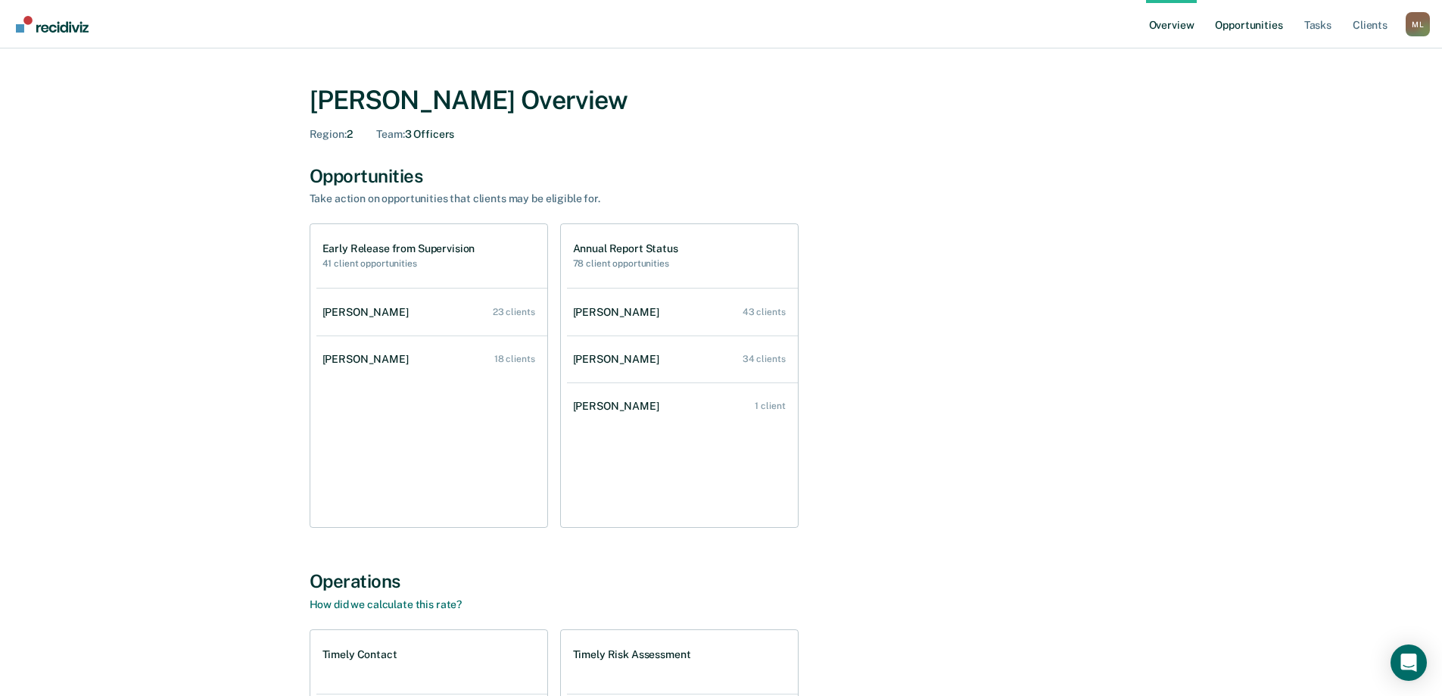
click at [1252, 16] on link "Opportunities" at bounding box center [1248, 24] width 73 height 48
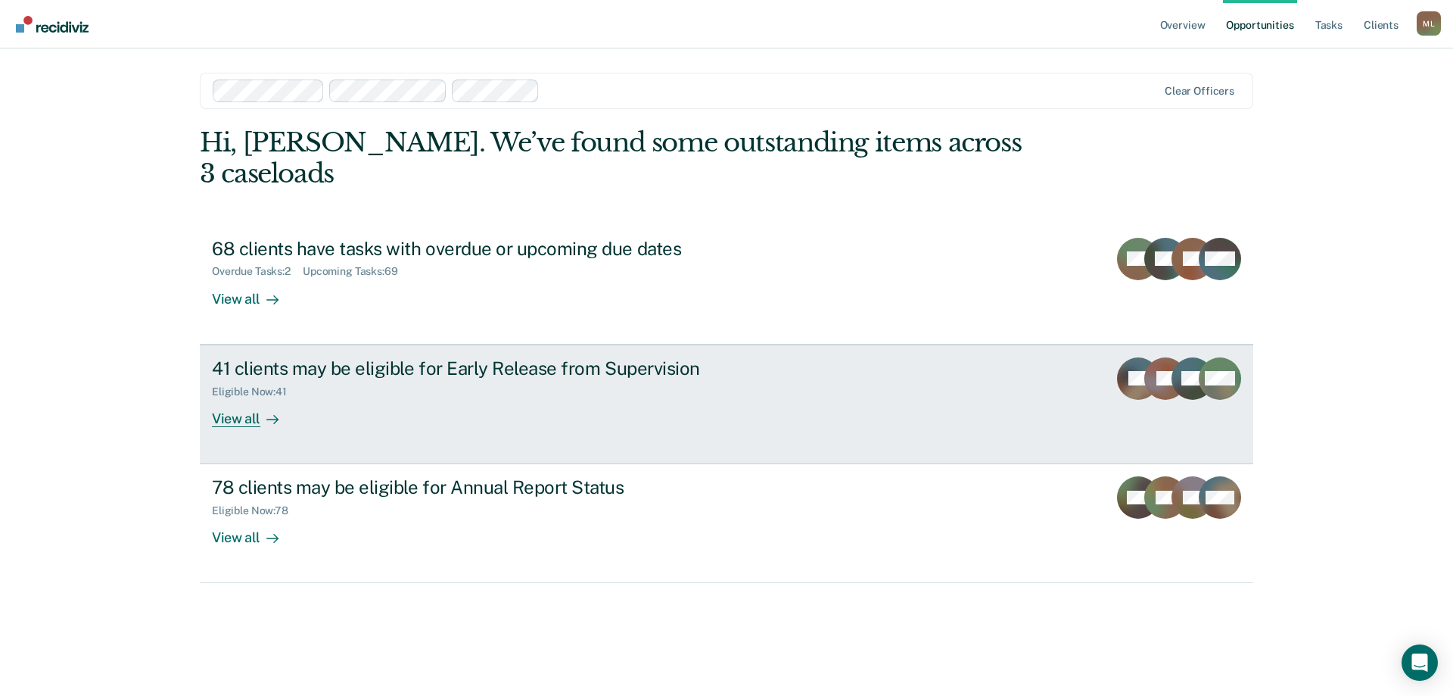
click at [494, 379] on div "Eligible Now : 41" at bounding box center [477, 388] width 531 height 19
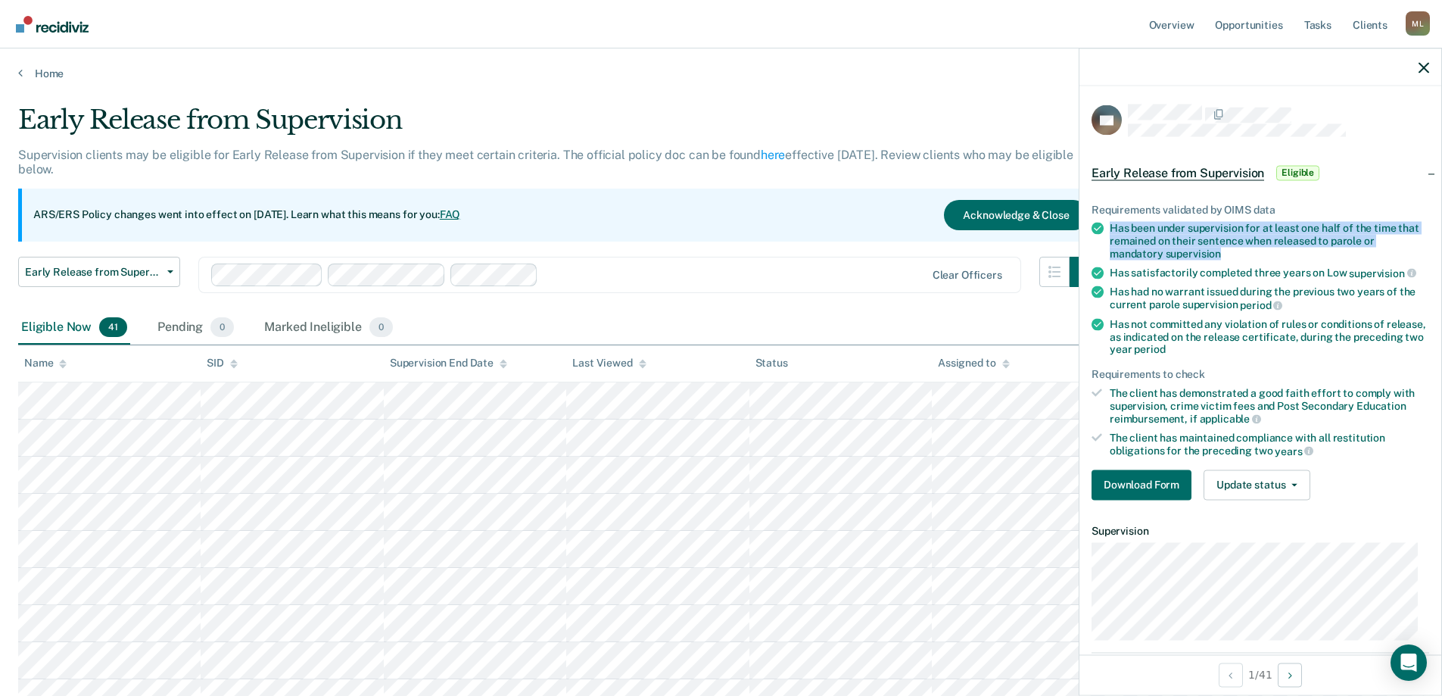
drag, startPoint x: 1114, startPoint y: 225, endPoint x: 1238, endPoint y: 256, distance: 128.0
click at [1238, 256] on div "Has been under supervision for at least one half of the time that remained on t…" at bounding box center [1269, 241] width 319 height 38
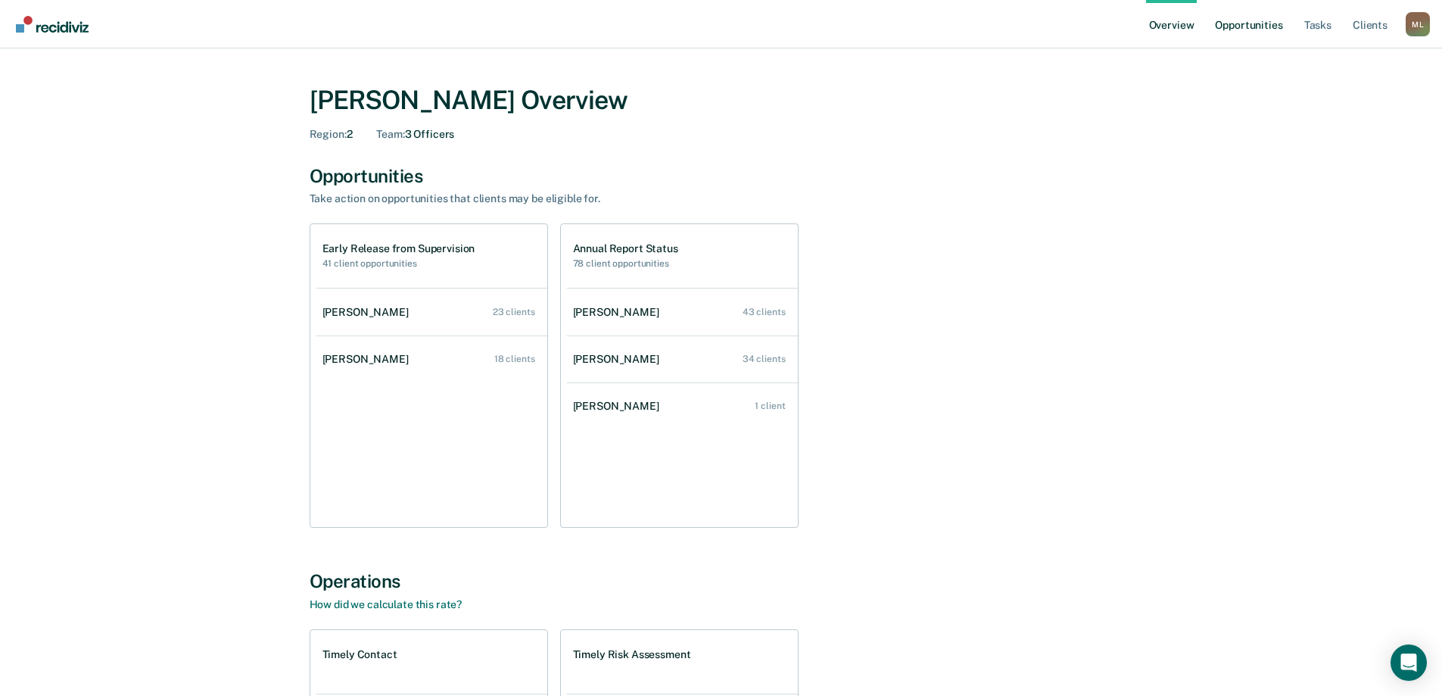
click at [1264, 23] on link "Opportunities" at bounding box center [1248, 24] width 73 height 48
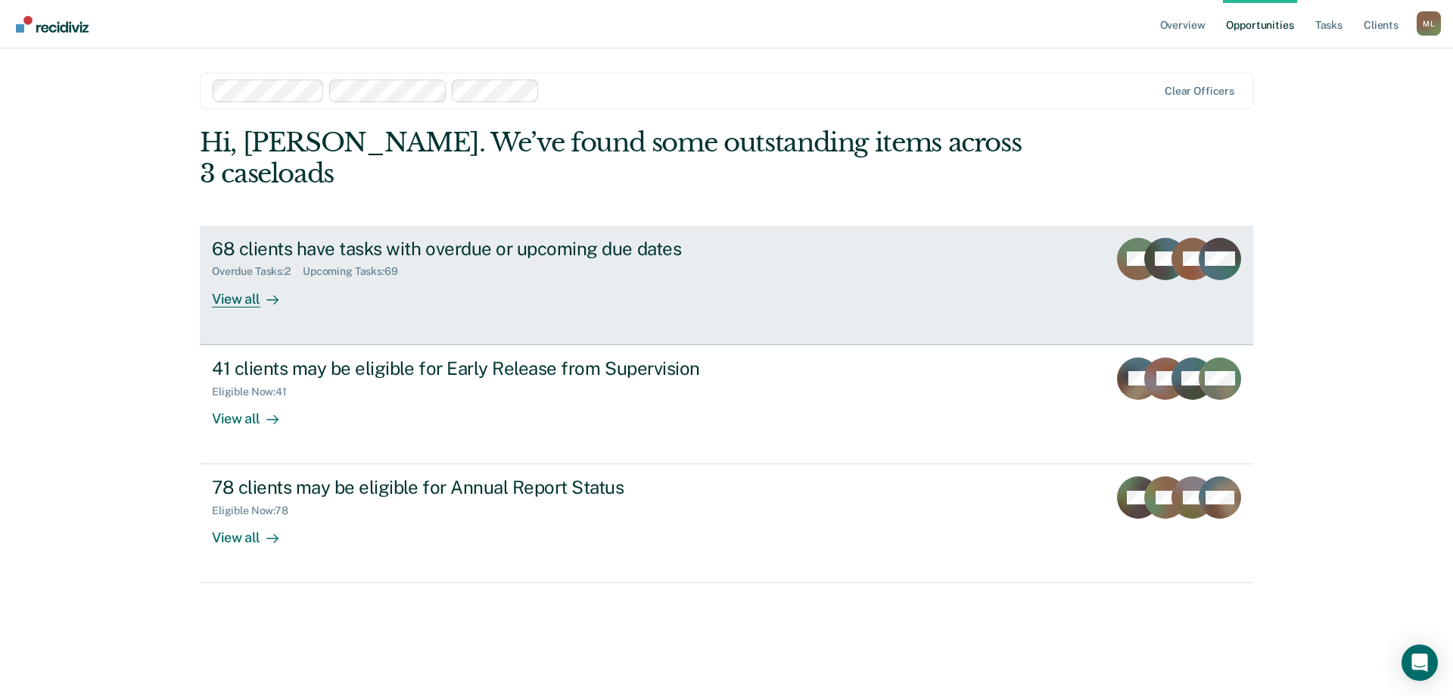
click at [507, 238] on div "68 clients have tasks with overdue or upcoming due dates" at bounding box center [477, 249] width 531 height 22
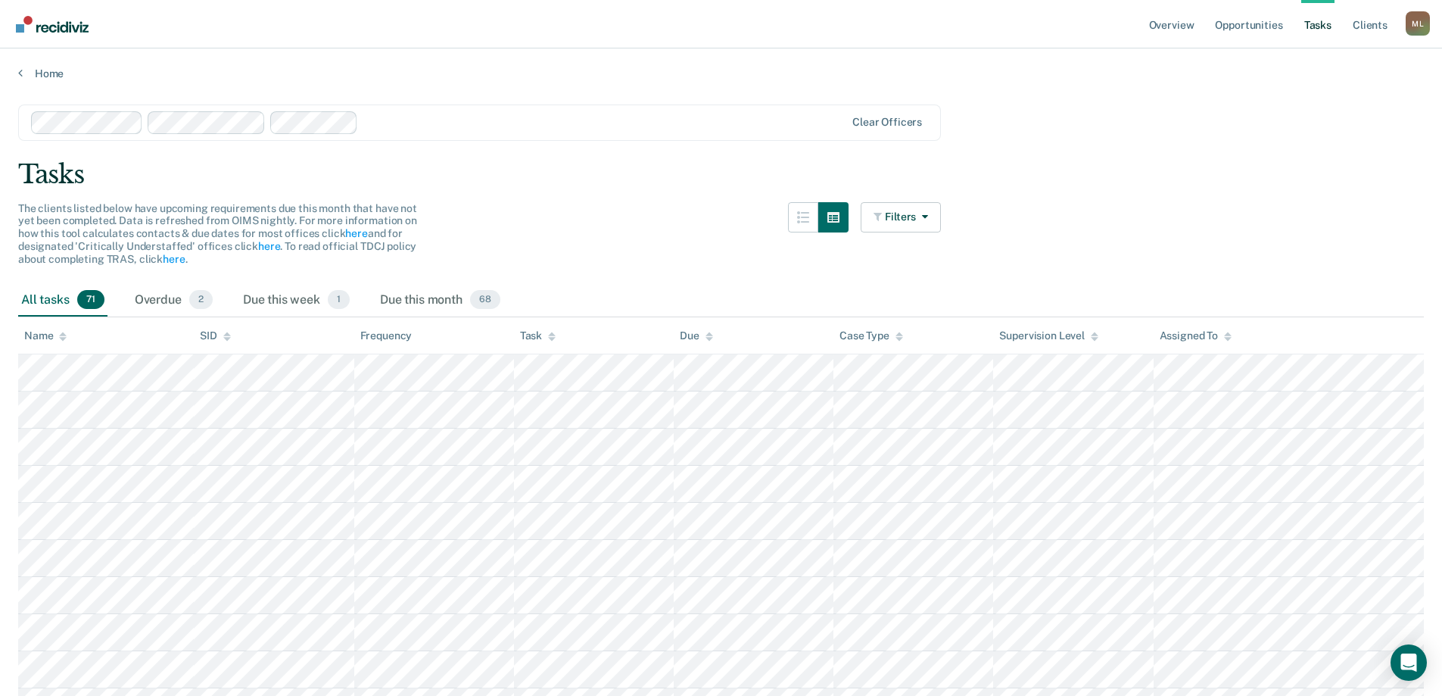
click at [17, 71] on div "Home" at bounding box center [721, 64] width 1442 height 32
click at [49, 76] on link "Home" at bounding box center [721, 74] width 1406 height 14
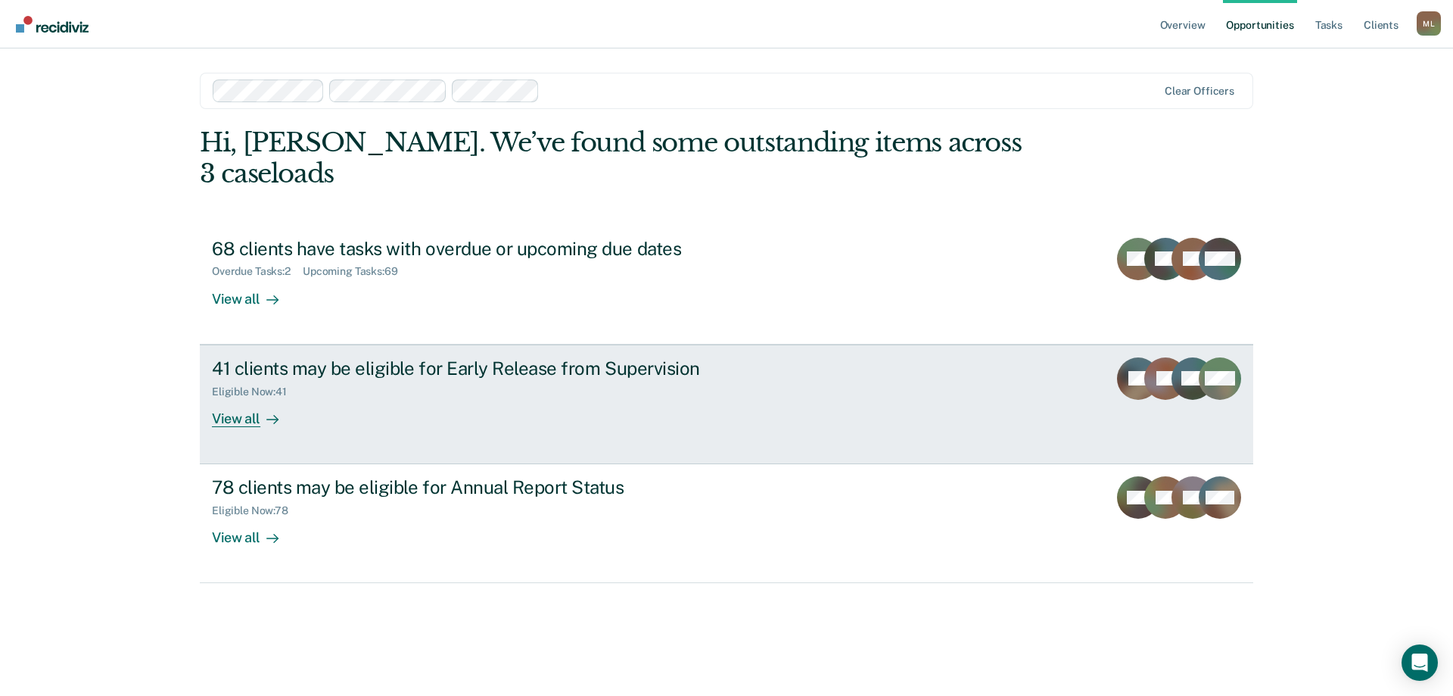
click at [487, 357] on div "41 clients may be eligible for Early Release from Supervision" at bounding box center [477, 368] width 531 height 22
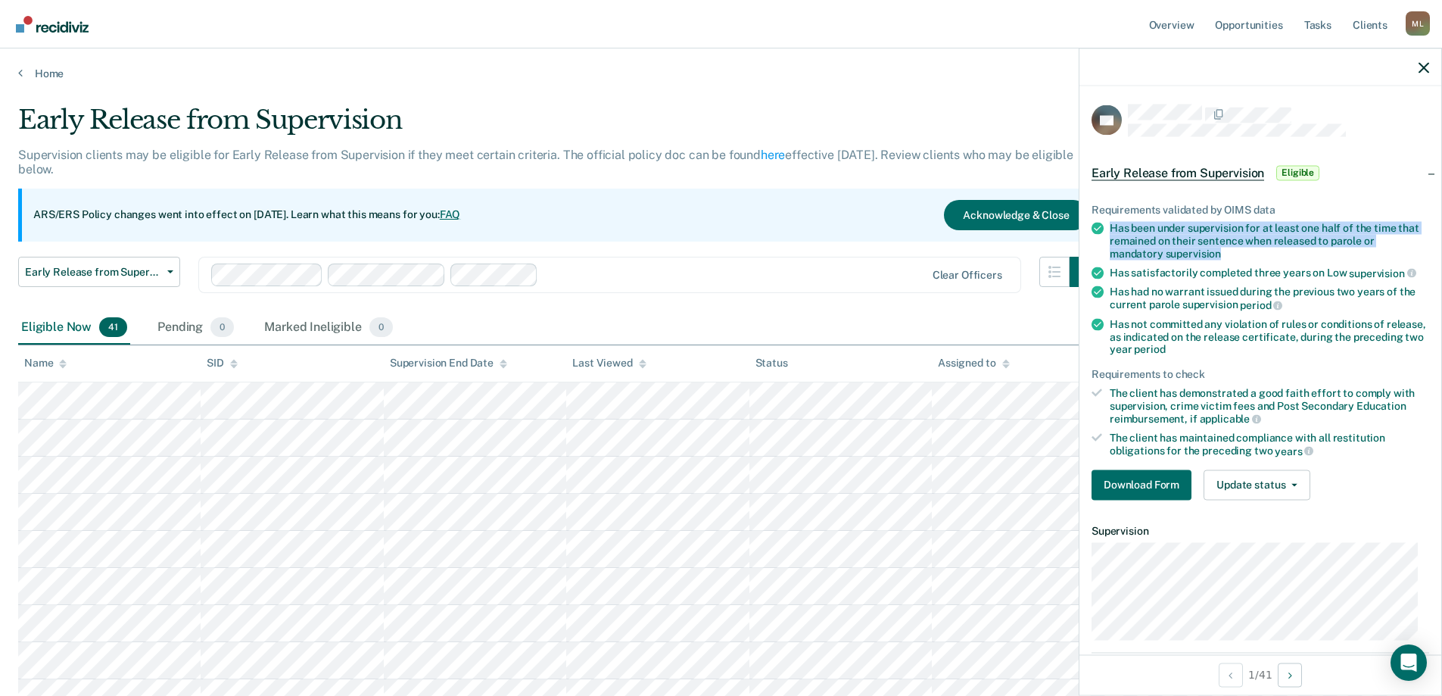
drag, startPoint x: 1226, startPoint y: 254, endPoint x: 1110, endPoint y: 226, distance: 119.2
click at [1110, 226] on div "Has been under supervision for at least one half of the time that remained on t…" at bounding box center [1269, 241] width 319 height 38
copy div "Has been under supervision for at least one half of the time that remained on t…"
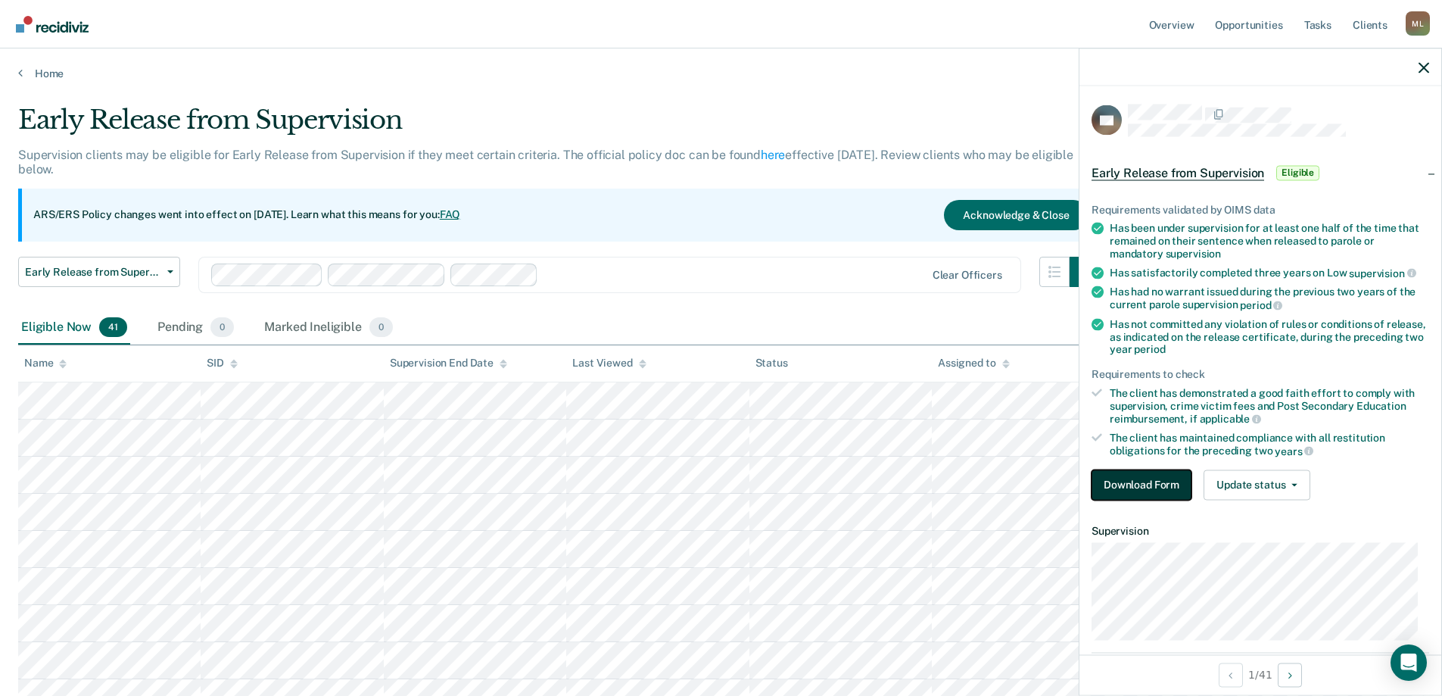
click at [1162, 485] on button "Download Form" at bounding box center [1142, 484] width 100 height 30
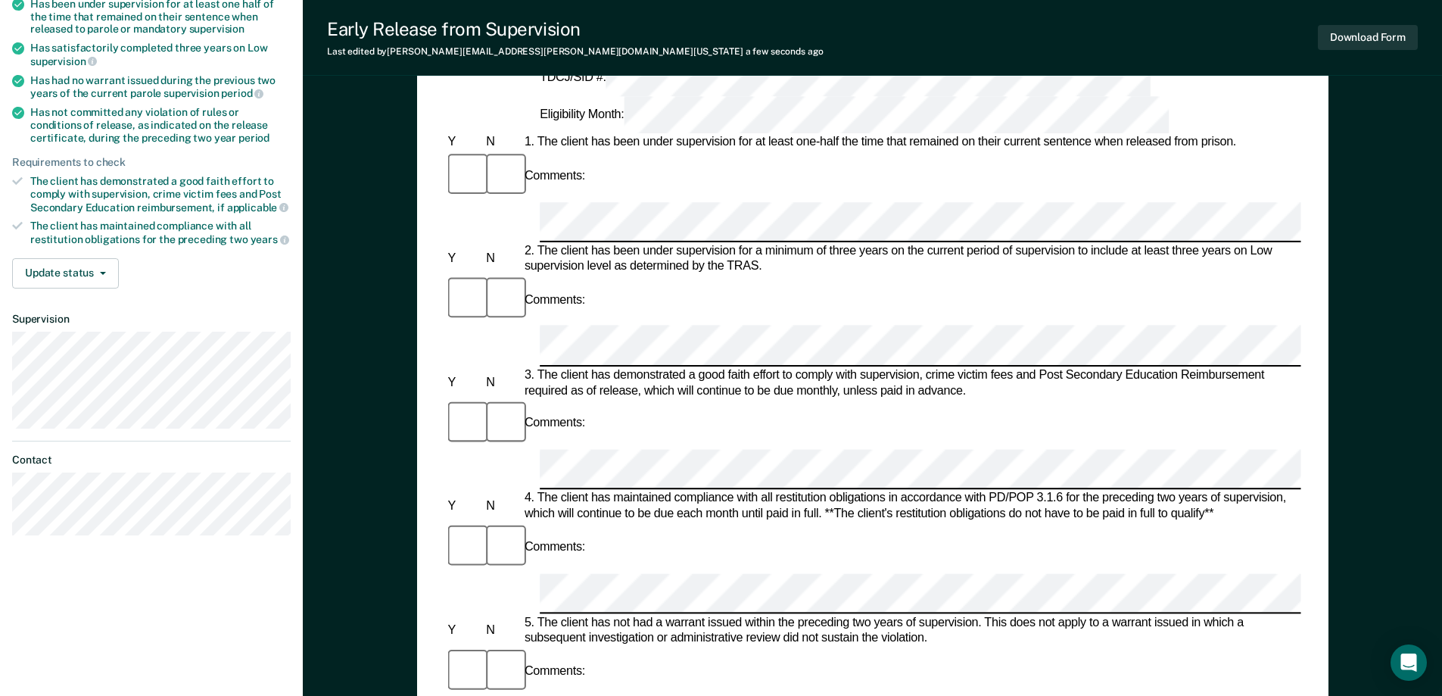
scroll to position [130, 0]
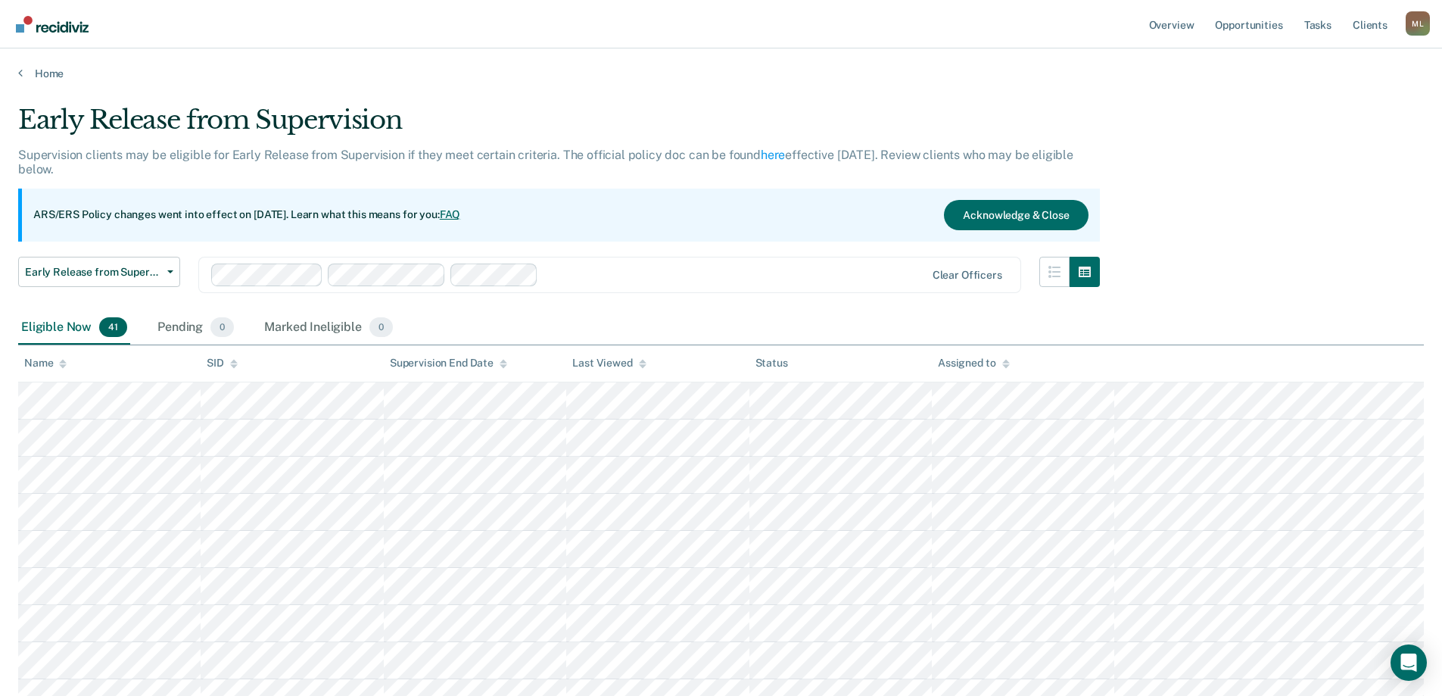
click at [43, 69] on link "Home" at bounding box center [721, 74] width 1406 height 14
